Goal: Task Accomplishment & Management: Manage account settings

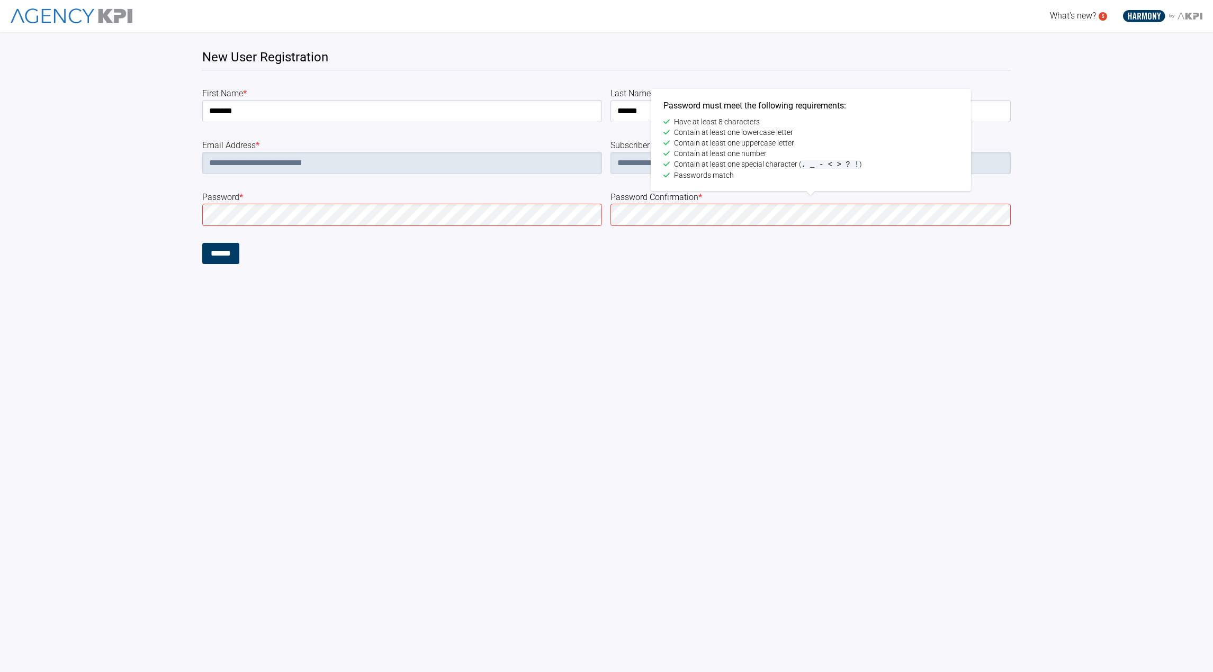
click at [202, 243] on input "******" at bounding box center [220, 253] width 37 height 21
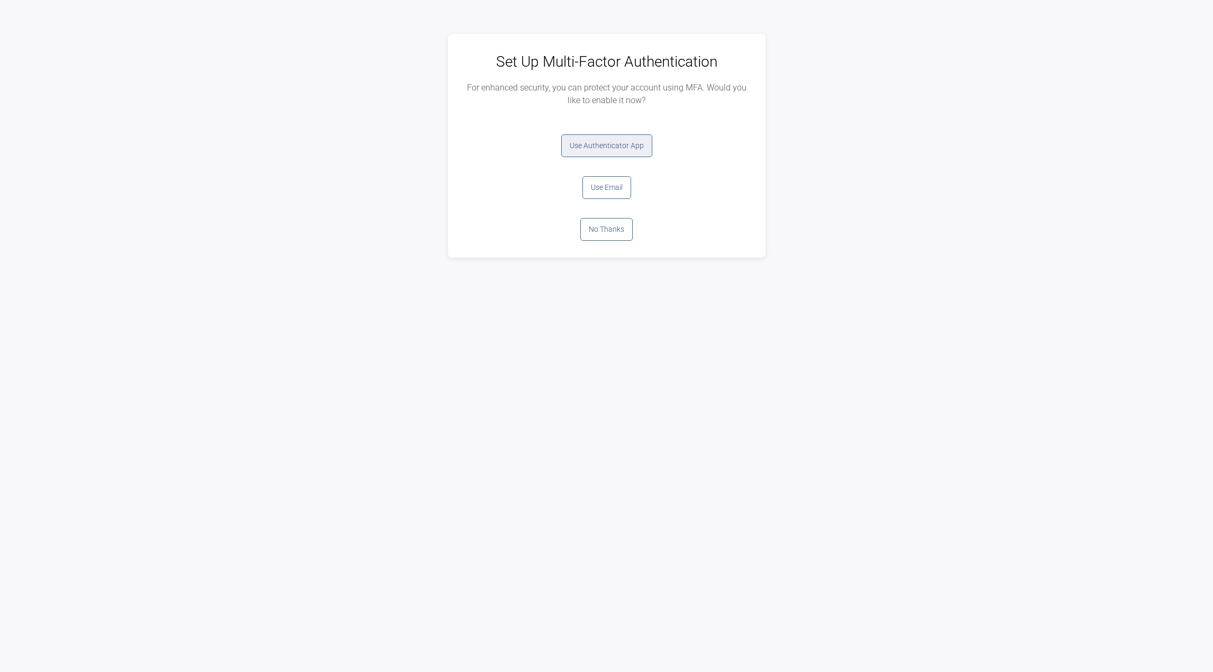
click at [626, 148] on button "Use Authenticator App" at bounding box center [606, 145] width 91 height 23
click at [609, 151] on button "Log Out" at bounding box center [606, 145] width 42 height 23
